Goal: Information Seeking & Learning: Learn about a topic

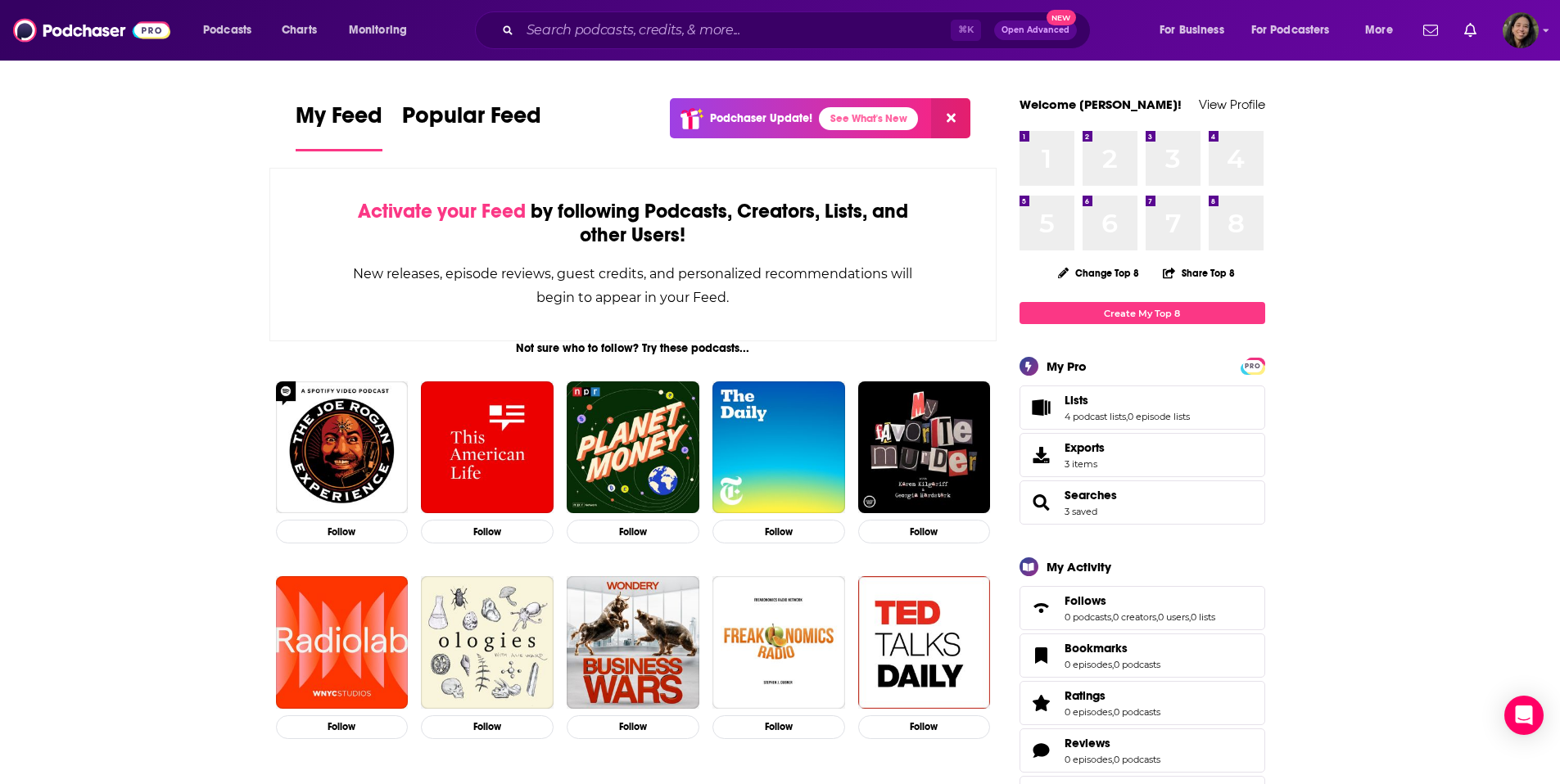
click at [796, 14] on div "⌘ K Open Advanced New" at bounding box center [783, 30] width 616 height 38
click at [792, 23] on input "Search podcasts, credits, & more..." at bounding box center [735, 30] width 431 height 26
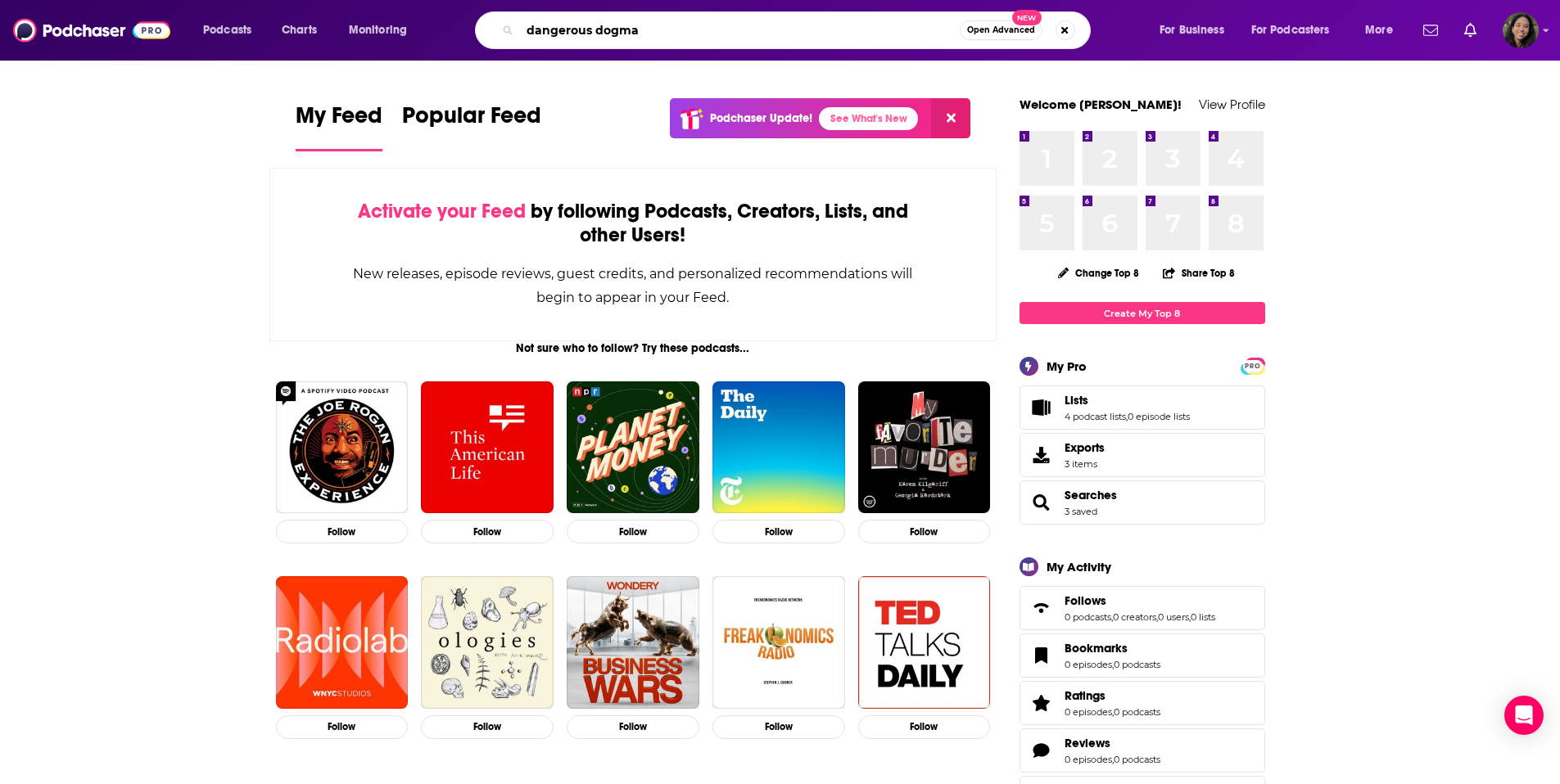
type input "dangerous dogma"
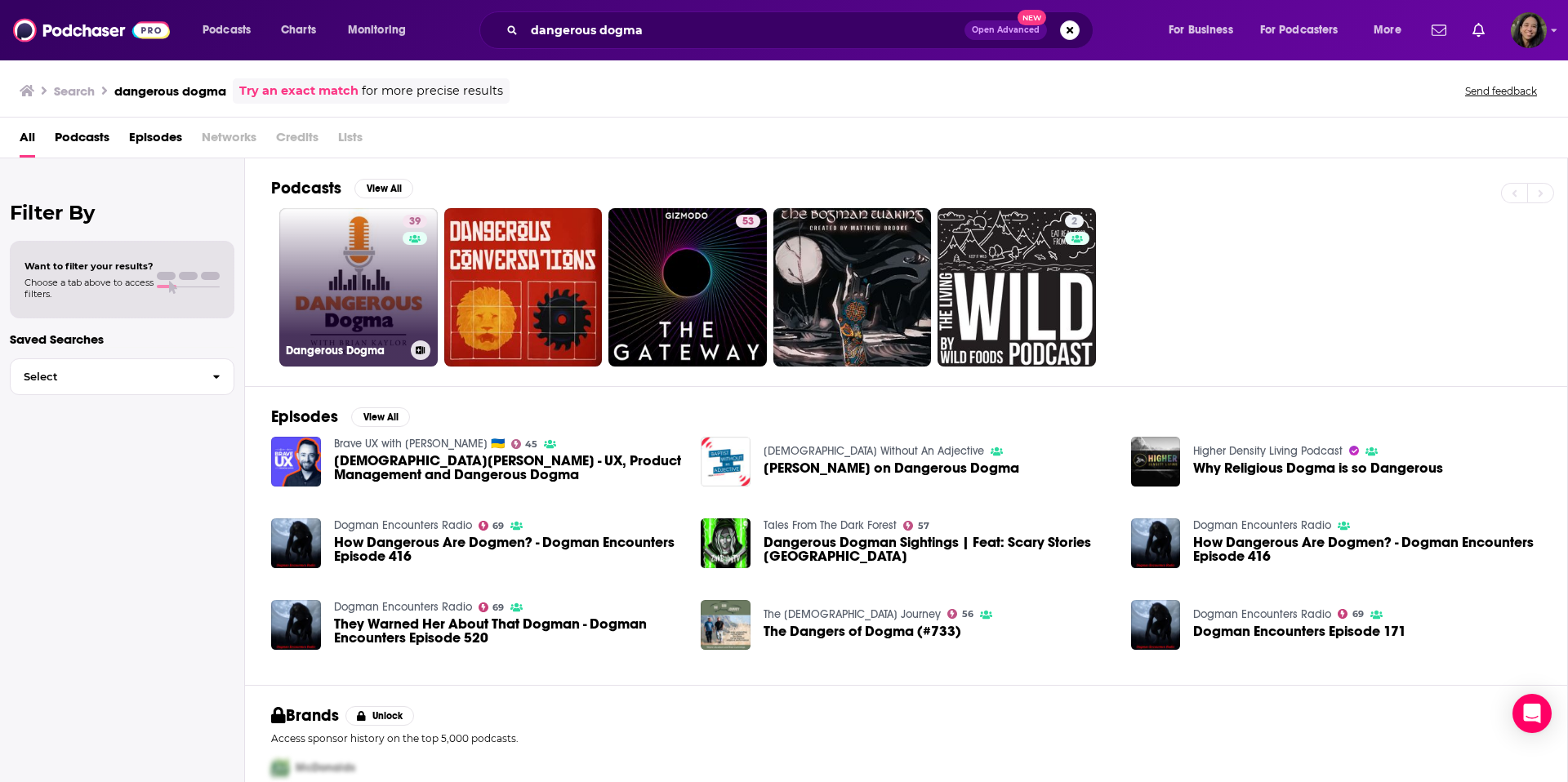
click at [361, 235] on link "39 Dangerous Dogma" at bounding box center [359, 287] width 159 height 159
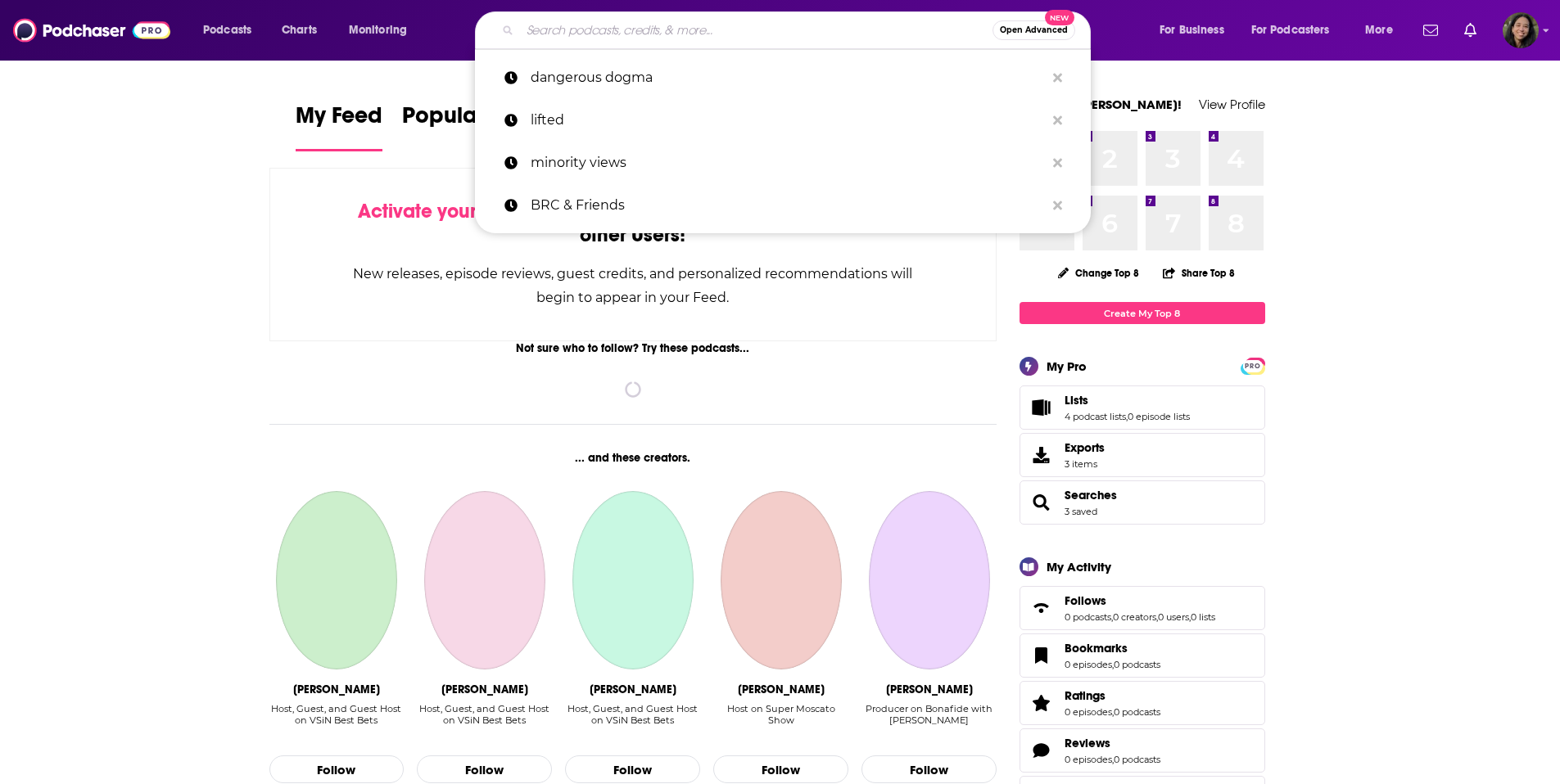
click at [569, 25] on input "Search podcasts, credits, & more..." at bounding box center [756, 30] width 472 height 26
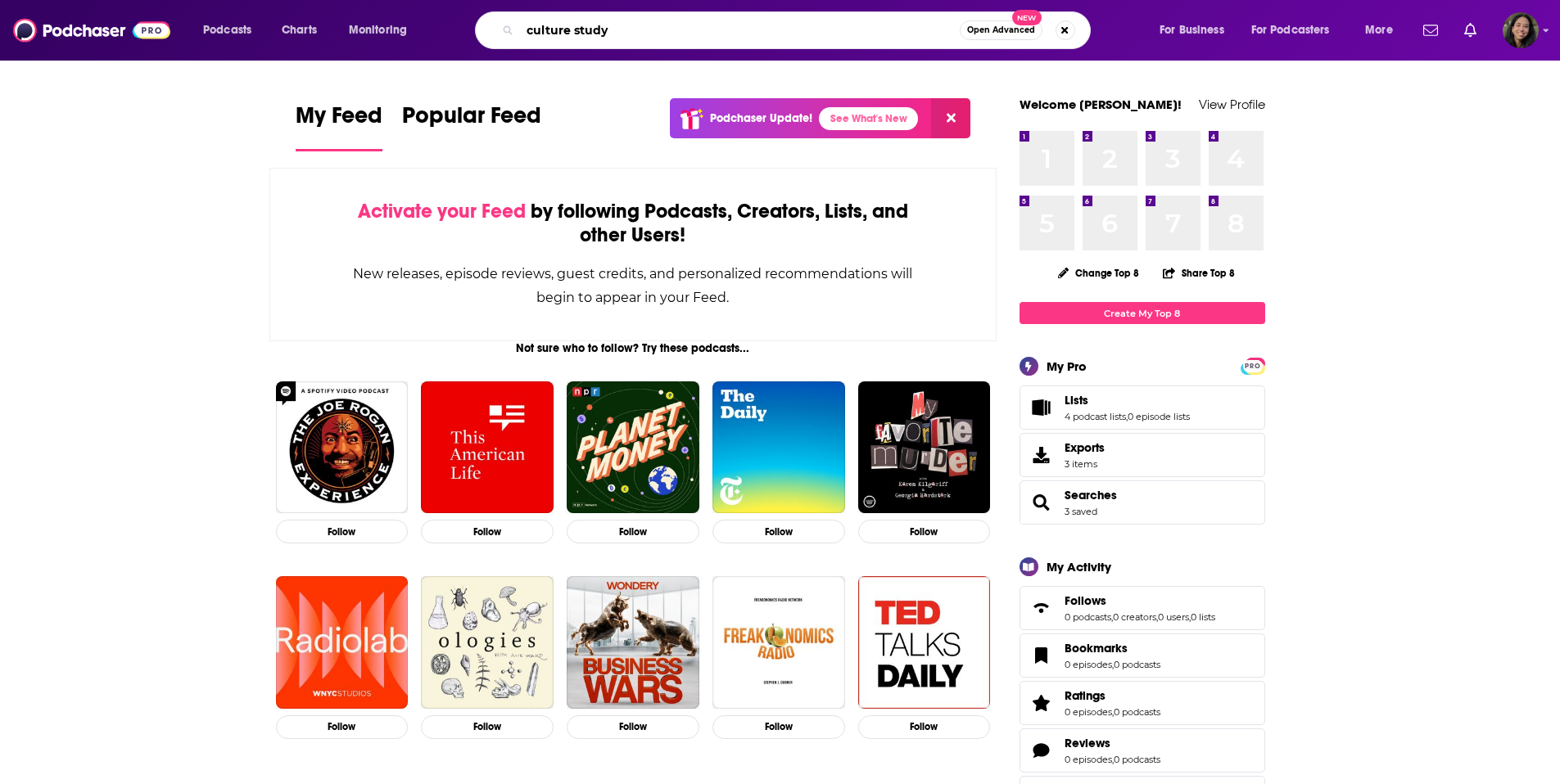
type input "culture study"
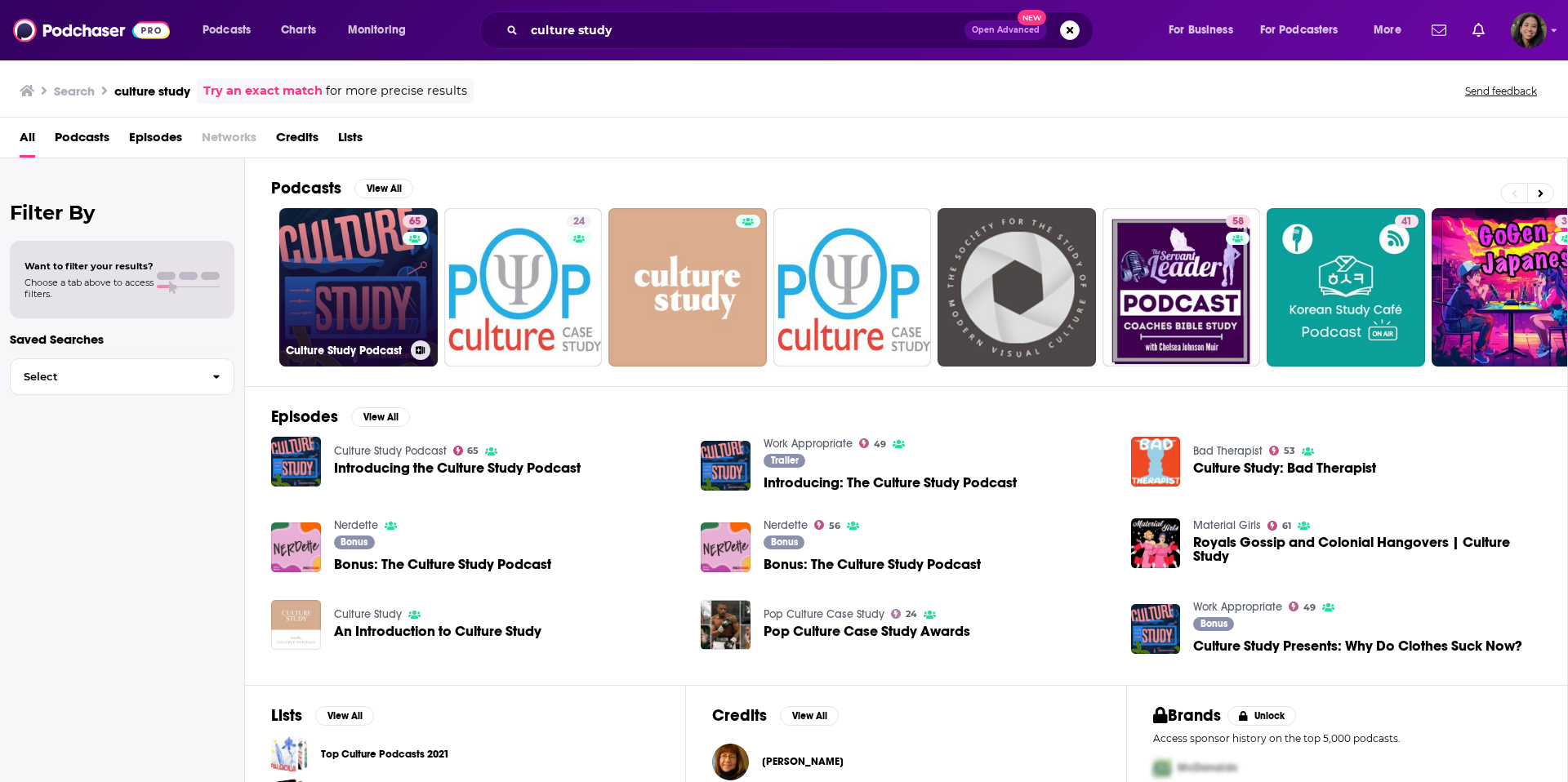
click at [377, 257] on link "65 Culture Study Podcast" at bounding box center [359, 287] width 159 height 159
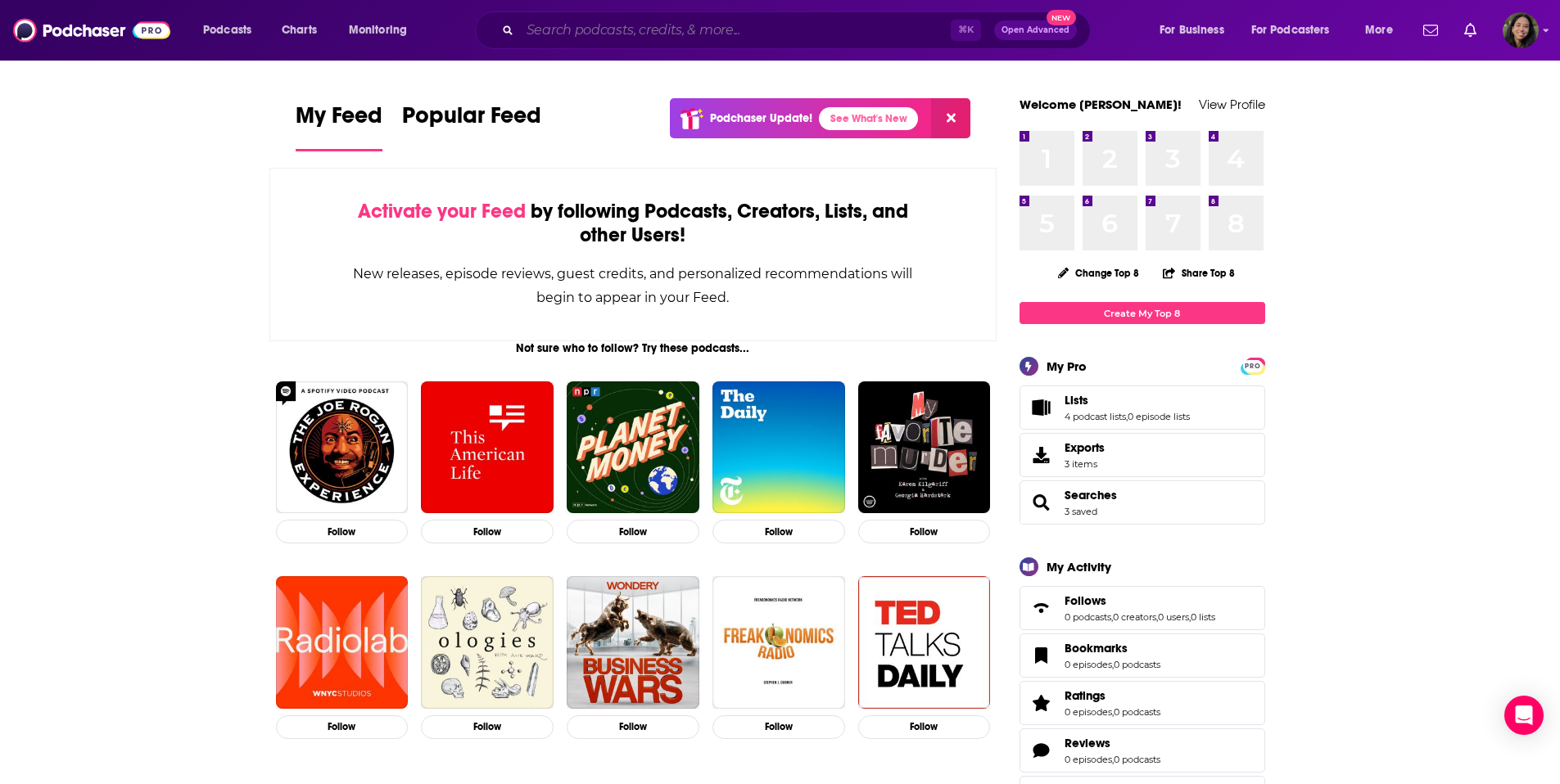
click at [798, 41] on input "Search podcasts, credits, & more..." at bounding box center [735, 30] width 431 height 26
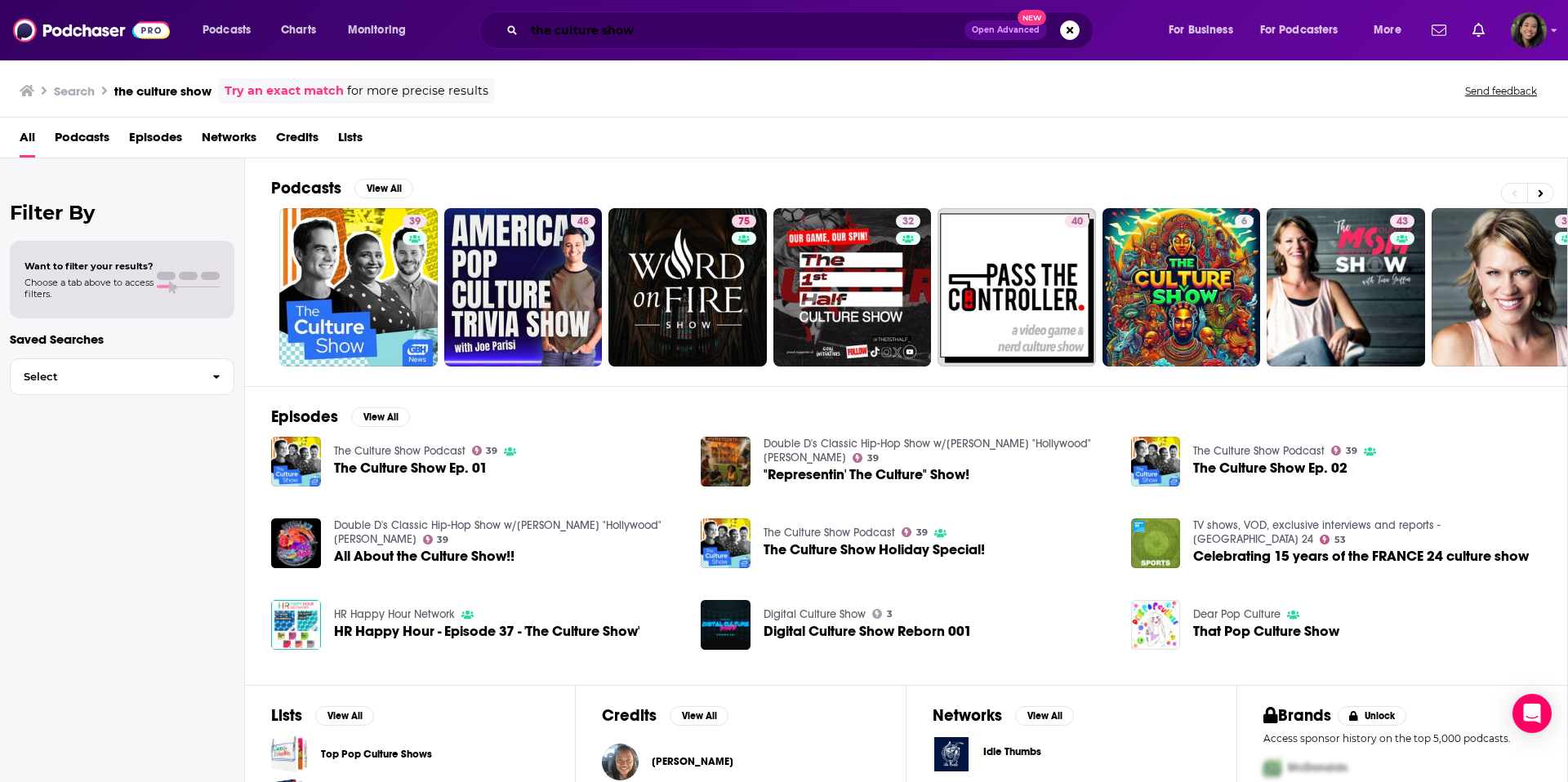
click at [666, 31] on input "the culture show" at bounding box center [744, 30] width 440 height 26
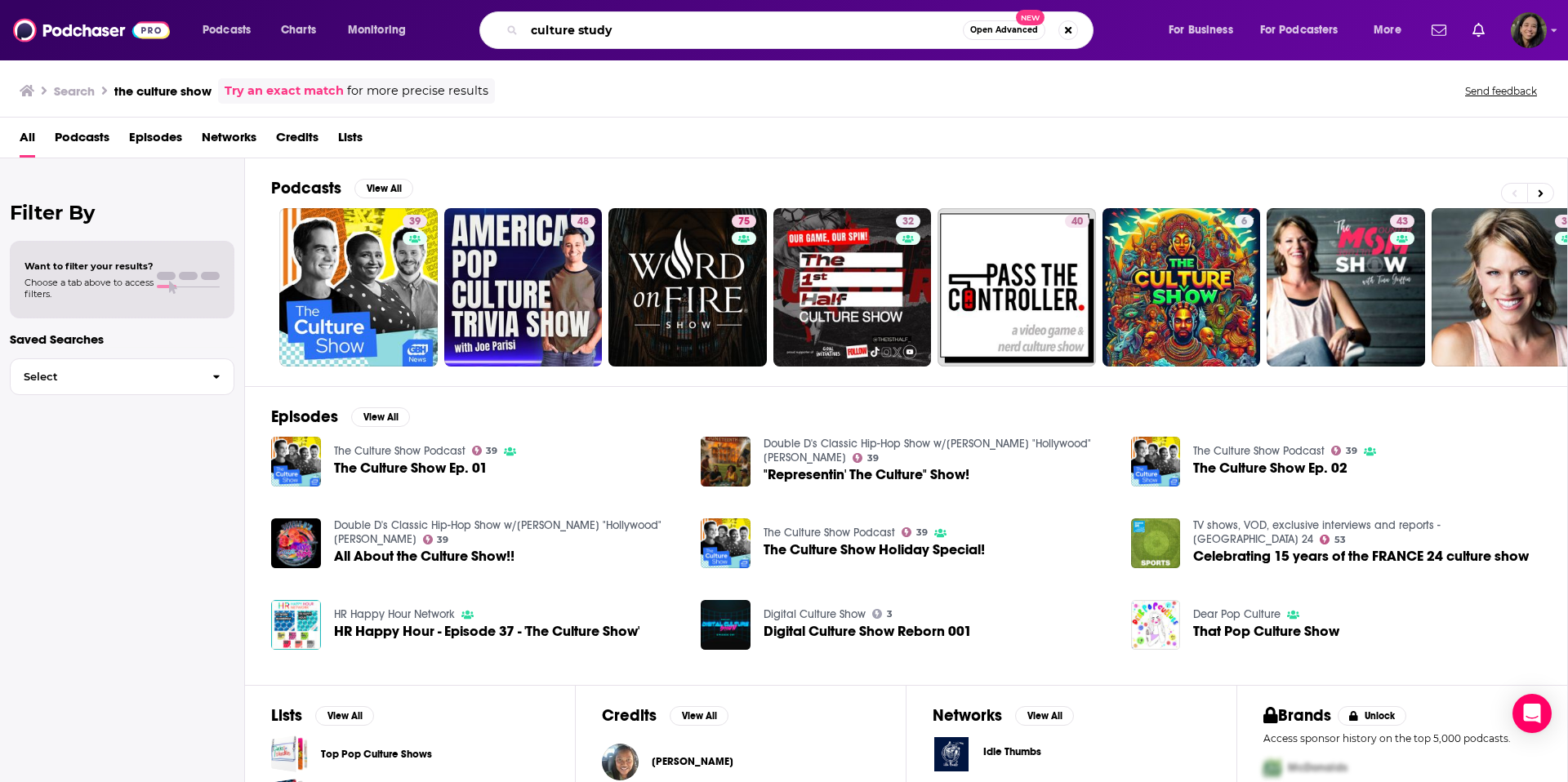
type input "culture study"
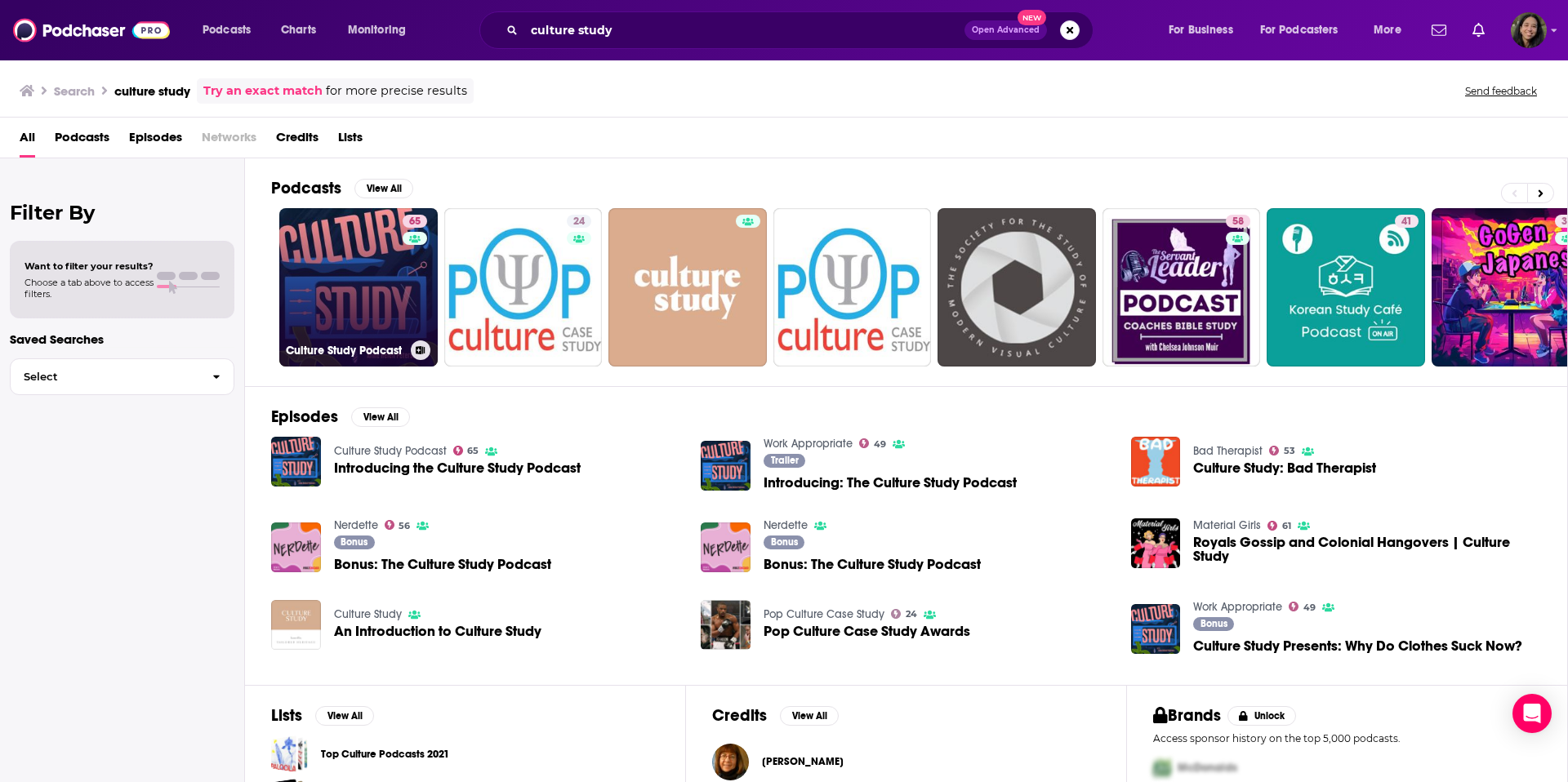
click at [311, 223] on link "65 Culture Study Podcast" at bounding box center [359, 287] width 159 height 159
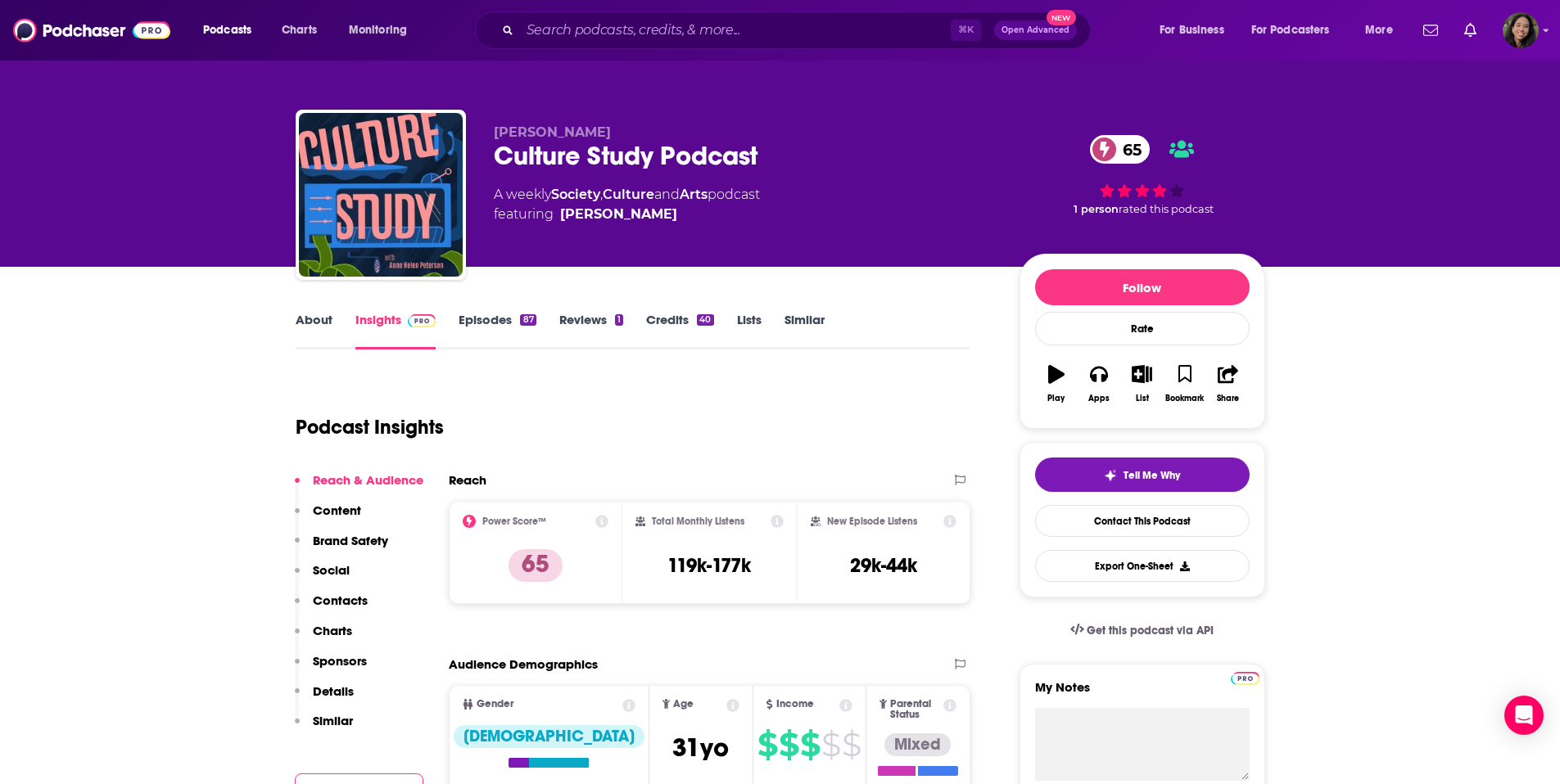
click at [330, 332] on link "About" at bounding box center [314, 331] width 37 height 38
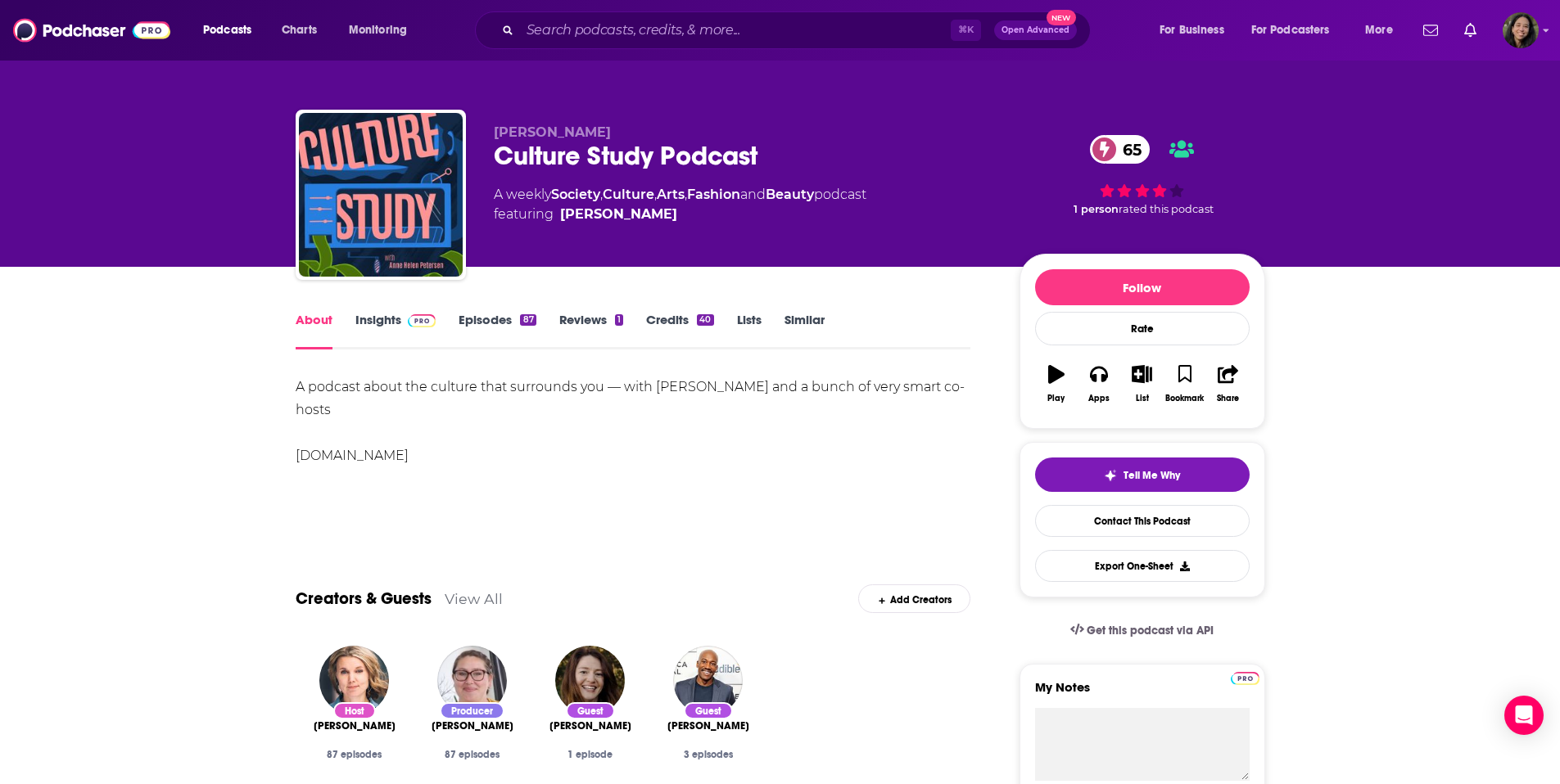
click at [504, 334] on link "Episodes 87" at bounding box center [496, 331] width 77 height 38
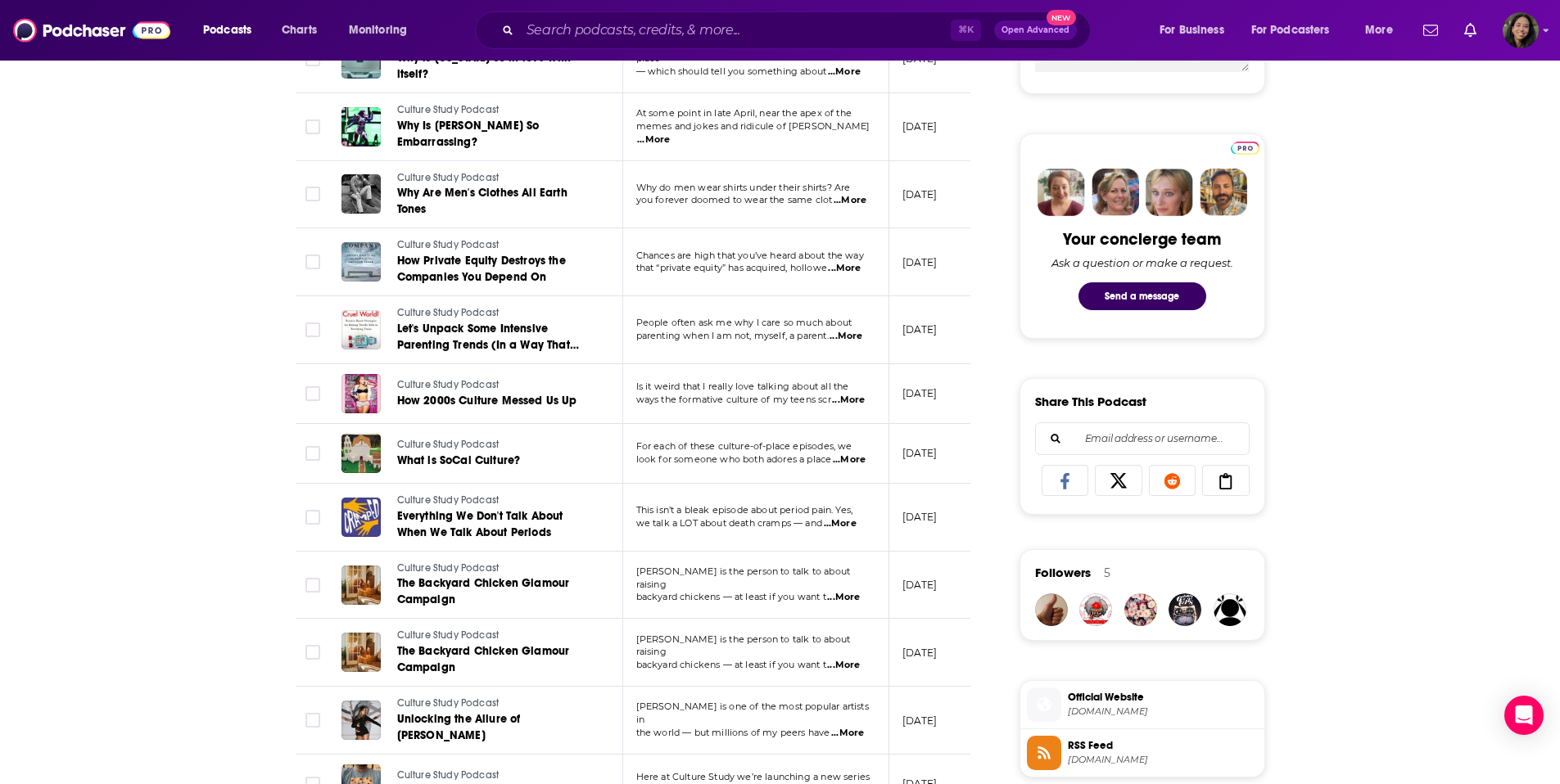
scroll to position [751, 0]
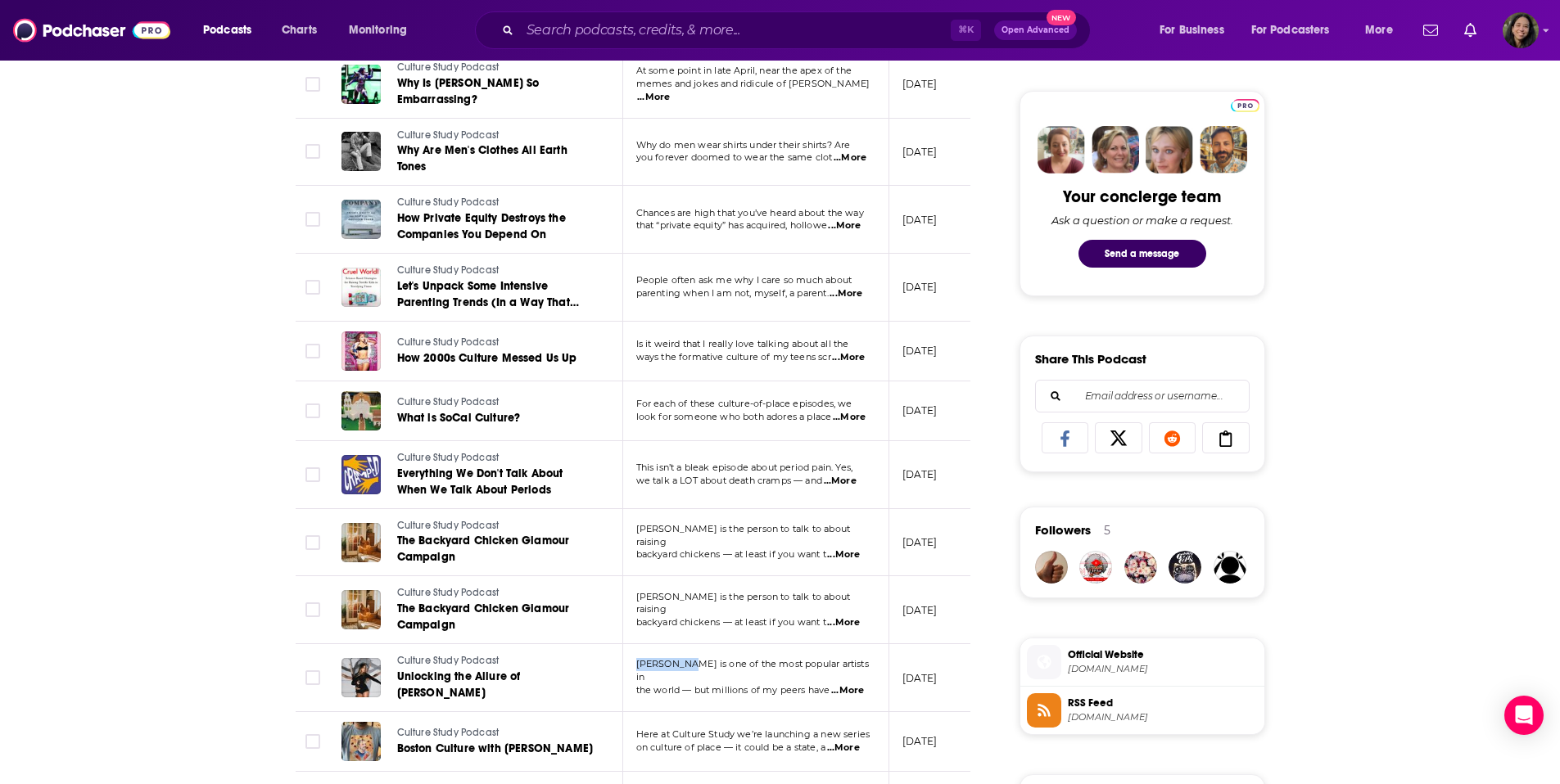
drag, startPoint x: 688, startPoint y: 658, endPoint x: 631, endPoint y: 658, distance: 57.0
click at [628, 658] on td "Tate McRae is one of the most popular artists in the world — but millions of my…" at bounding box center [756, 677] width 266 height 68
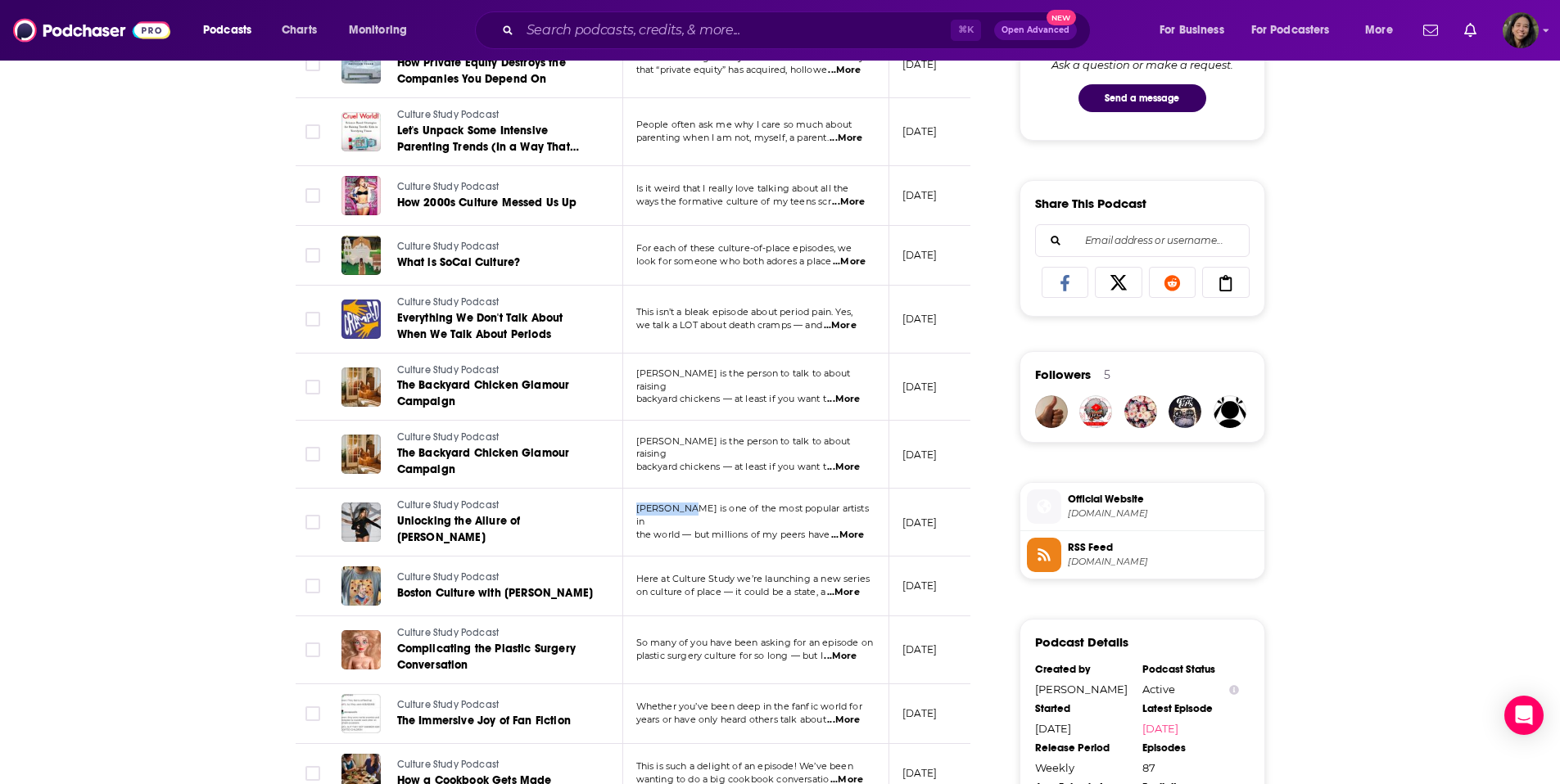
scroll to position [915, 0]
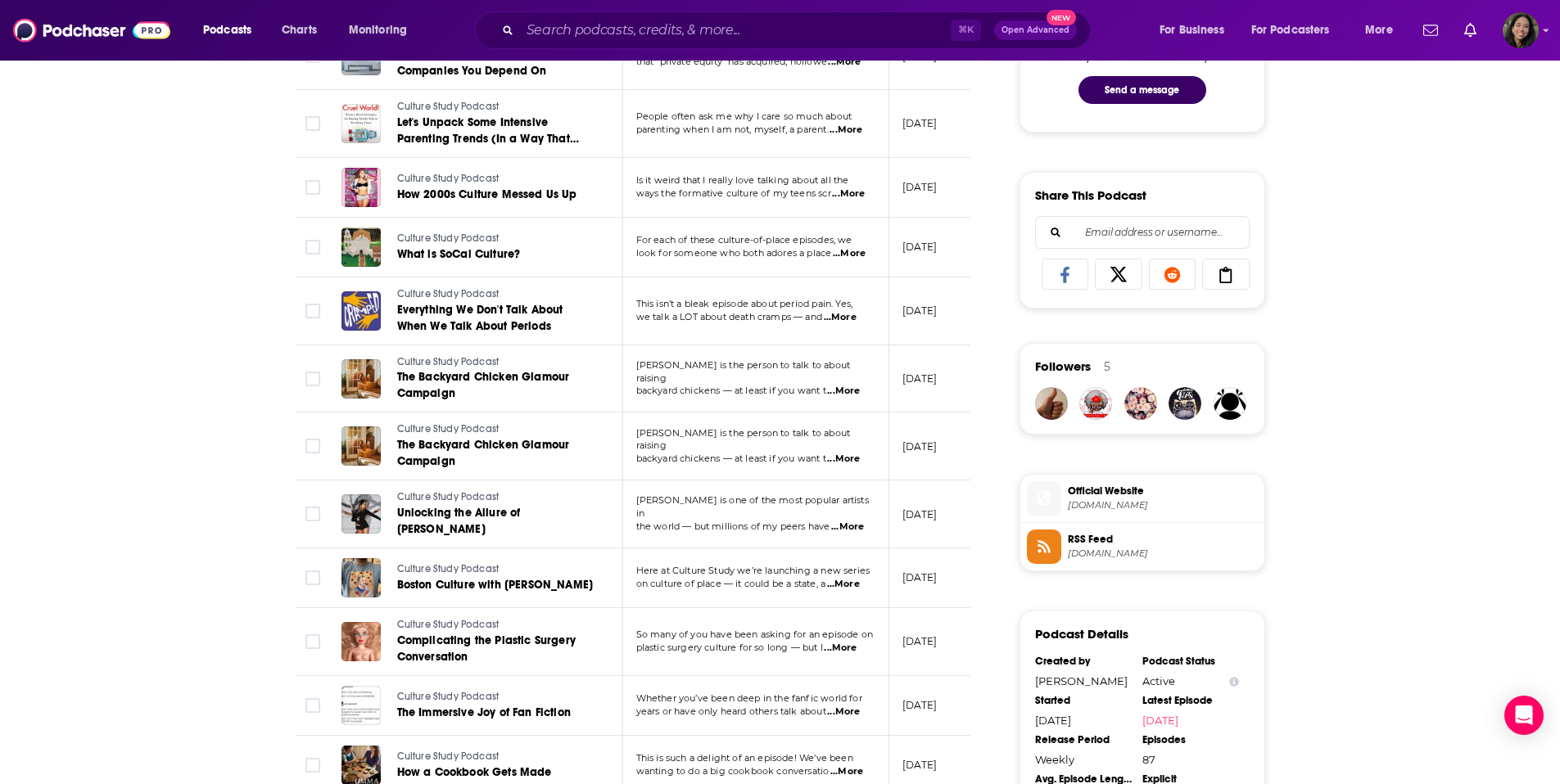
click at [725, 578] on span "on culture of place — it could be a state, a" at bounding box center [731, 583] width 190 height 11
click at [851, 578] on span "...More" at bounding box center [844, 584] width 33 height 13
click at [847, 578] on span "...More" at bounding box center [844, 584] width 33 height 13
